Goal: Transaction & Acquisition: Purchase product/service

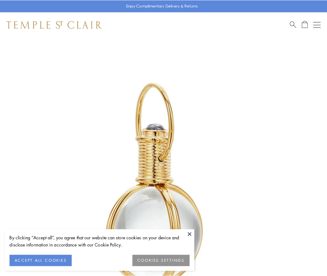
scroll to position [162, 0]
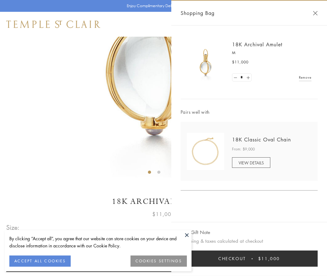
click at [249, 259] on button "Checkout $11,000" at bounding box center [249, 259] width 137 height 16
